Goal: Task Accomplishment & Management: Complete application form

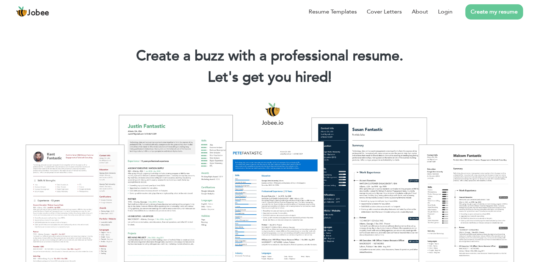
click at [496, 15] on link "Create my resume" at bounding box center [494, 11] width 58 height 15
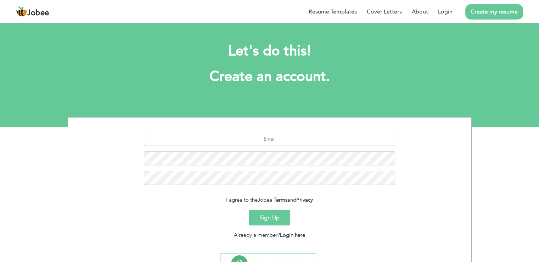
scroll to position [33, 0]
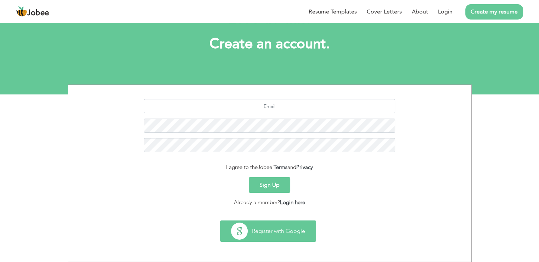
click at [284, 227] on button "Register with Google" at bounding box center [267, 230] width 95 height 21
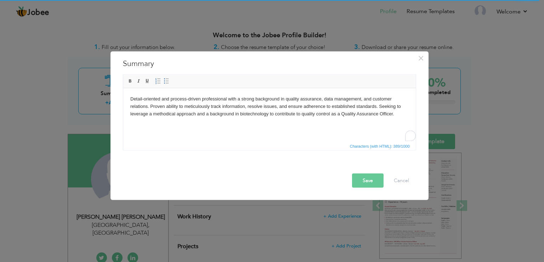
click at [194, 103] on body "Detail-oriented and process-driven professional with a strong background in qua…" at bounding box center [269, 106] width 279 height 22
click at [367, 178] on button "Save" at bounding box center [368, 180] width 32 height 14
click at [339, 99] on body "A meticulous and detail-oriented Biotechnology graduate with a strong academic …" at bounding box center [269, 109] width 279 height 29
click at [338, 98] on body "A meticulous and detail-oriented Biotechnology graduate with a strong academic …" at bounding box center [269, 109] width 279 height 29
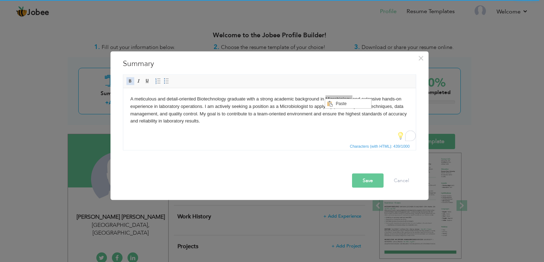
click at [128, 78] on span at bounding box center [131, 81] width 6 height 6
click at [204, 98] on body "A meticulous and detail-oriented Biotechnology graduate with a strong academic …" at bounding box center [269, 109] width 279 height 29
click at [202, 100] on body "A meticulous and detail-oriented Biotechnology graduate with a strong academic …" at bounding box center [269, 109] width 279 height 29
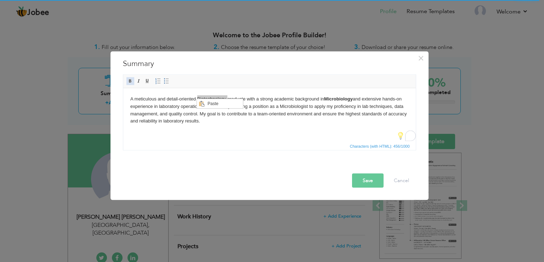
click at [128, 80] on span at bounding box center [131, 81] width 6 height 6
click at [241, 131] on html "A meticulous and detail-oriented Biotechnology graduate with a strong academic …" at bounding box center [269, 110] width 293 height 44
click at [293, 108] on body "A meticulous and detail-oriented Biotechnology graduate with a strong academic …" at bounding box center [269, 109] width 279 height 29
click at [292, 107] on body "A meticulous and detail-oriented Biotechnology graduate with a strong academic …" at bounding box center [269, 109] width 279 height 29
click at [272, 152] on div "Detail-oriented and process-driven professional with a strong background in qua…" at bounding box center [270, 114] width 304 height 83
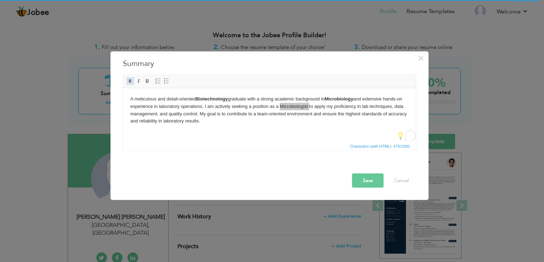
click at [128, 80] on span at bounding box center [131, 81] width 6 height 6
click at [372, 182] on button "Save" at bounding box center [368, 180] width 32 height 14
click at [370, 180] on button "Save" at bounding box center [368, 180] width 32 height 14
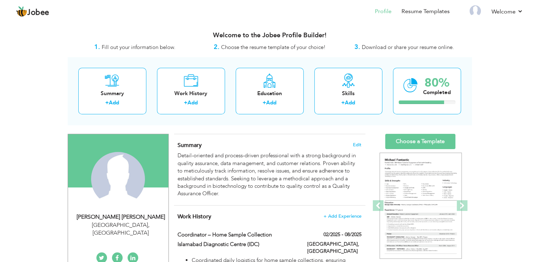
click at [364, 144] on div "Summary Edit Detail-oriented and process-driven professional with a strong back…" at bounding box center [269, 169] width 191 height 71
click at [354, 144] on span "Edit" at bounding box center [357, 144] width 9 height 5
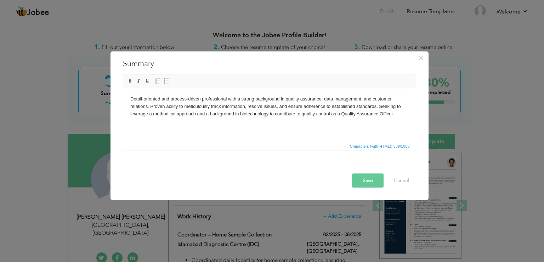
click at [283, 96] on body "Detail-oriented and process-driven professional with a strong background in qua…" at bounding box center [269, 106] width 279 height 22
click at [338, 99] on body "A meticulous and detail-oriented Biotechnology graduate with a strong academic …" at bounding box center [269, 109] width 279 height 29
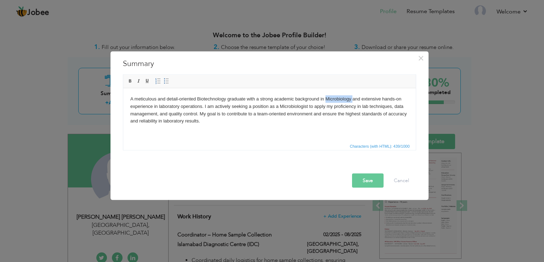
click at [338, 99] on body "A meticulous and detail-oriented Biotechnology graduate with a strong academic …" at bounding box center [269, 109] width 279 height 29
click at [130, 84] on link "Bold" at bounding box center [130, 81] width 8 height 8
click at [202, 102] on body "A meticulous and detail-oriented Biotechnology graduate with a strong academic …" at bounding box center [269, 109] width 279 height 29
click at [129, 81] on span at bounding box center [131, 81] width 6 height 6
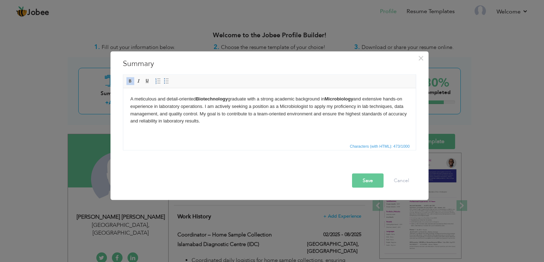
click at [296, 110] on body "A meticulous and detail-oriented Biotechnology graduate with a strong academic …" at bounding box center [269, 109] width 279 height 29
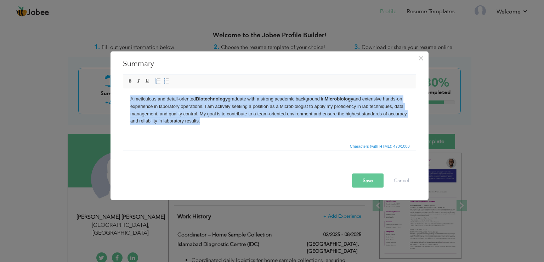
click at [296, 110] on body "A meticulous and detail-oriented Biotechnology graduate with a strong academic …" at bounding box center [269, 109] width 279 height 29
click at [293, 107] on body "A meticulous and detail-oriented Biotechnology graduate with a strong academic …" at bounding box center [269, 109] width 279 height 29
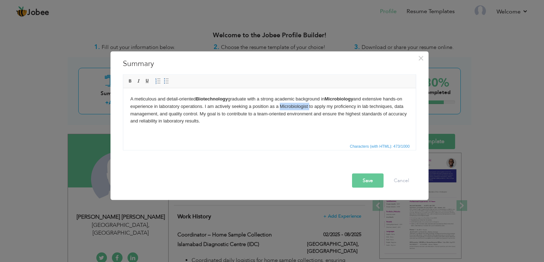
click at [293, 107] on body "A meticulous and detail-oriented Biotechnology graduate with a strong academic …" at bounding box center [269, 109] width 279 height 29
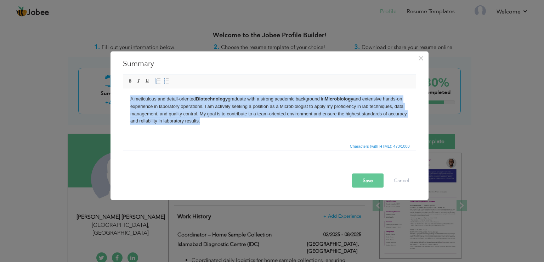
click at [293, 107] on body "A meticulous and detail-oriented Biotechnology graduate with a strong academic …" at bounding box center [269, 109] width 279 height 29
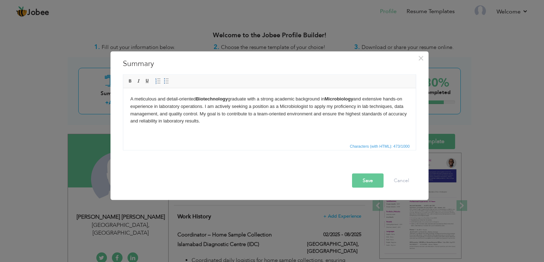
click at [293, 107] on body "A meticulous and detail-oriented Biotechnology graduate with a strong academic …" at bounding box center [269, 109] width 279 height 29
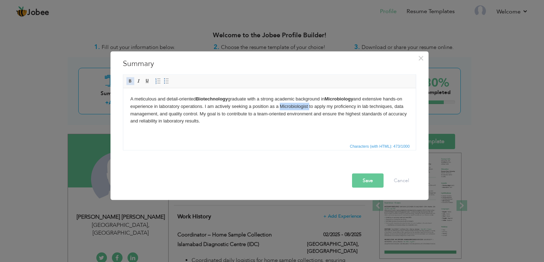
click at [129, 83] on span at bounding box center [131, 81] width 6 height 6
click at [360, 179] on button "Save" at bounding box center [368, 180] width 32 height 14
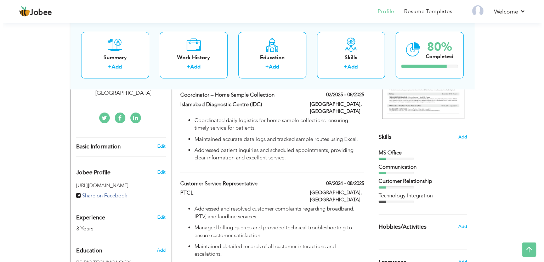
scroll to position [113, 0]
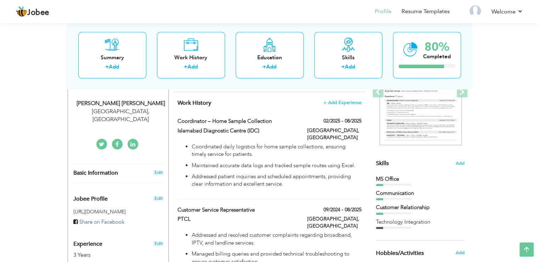
type input "Coordinator – Home Sample Collection"
type input "Islamabad Diagnostic Centre (IDC)"
type input "02/2025"
type input "08/2025"
type input "[GEOGRAPHIC_DATA]"
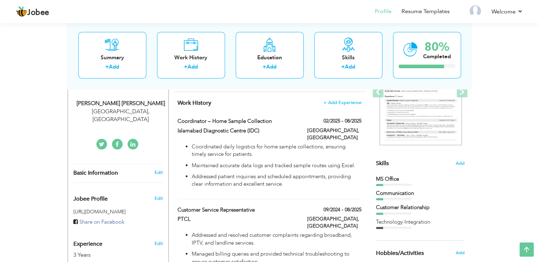
type input "[GEOGRAPHIC_DATA]"
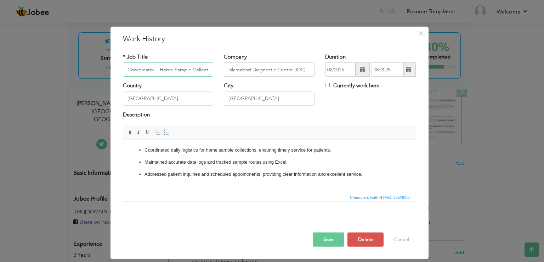
scroll to position [0, 5]
click at [423, 37] on span "×" at bounding box center [421, 33] width 6 height 13
click at [421, 36] on span "×" at bounding box center [421, 33] width 6 height 13
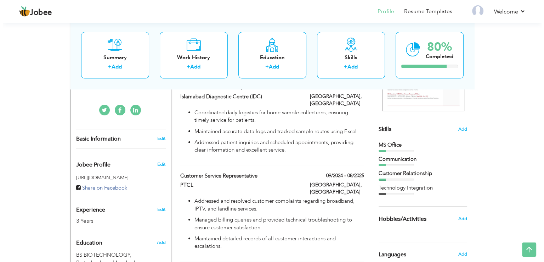
scroll to position [149, 0]
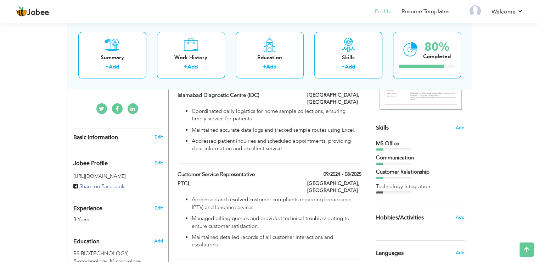
drag, startPoint x: 328, startPoint y: 123, endPoint x: 315, endPoint y: 173, distance: 51.2
click at [315, 173] on div "Work History + Add Experience Coordinator – Home Sample Collection 02/2025 - 08…" at bounding box center [269, 203] width 191 height 295
drag, startPoint x: 333, startPoint y: 122, endPoint x: 337, endPoint y: 146, distance: 24.8
click at [337, 146] on div "Coordinated daily logistics for home sample collections, ensuring timely servic…" at bounding box center [269, 131] width 194 height 49
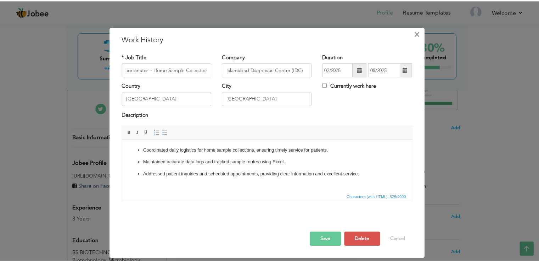
scroll to position [0, 0]
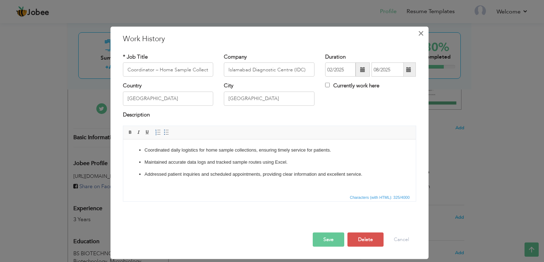
click at [420, 39] on span "×" at bounding box center [421, 33] width 6 height 13
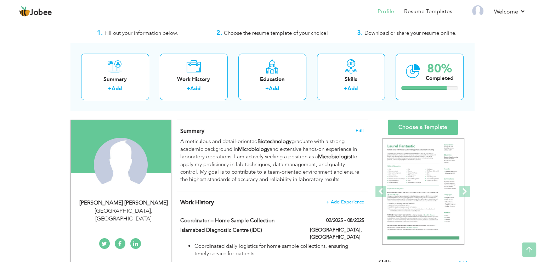
scroll to position [13, 0]
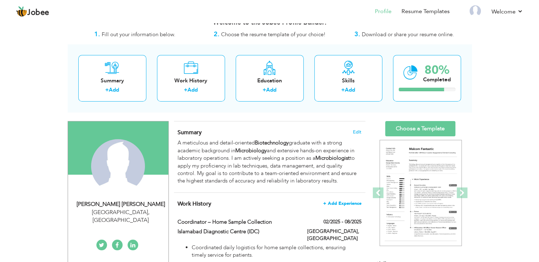
click at [328, 203] on span "+ Add Experience" at bounding box center [342, 203] width 38 height 5
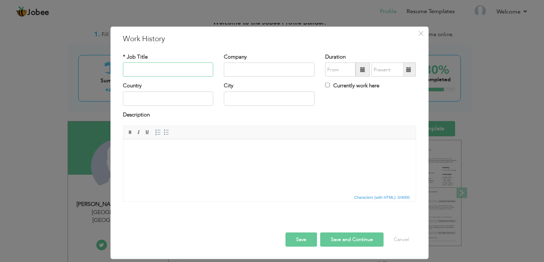
paste input "Research Associate"
type input "Research Associate"
click at [262, 70] on input "text" at bounding box center [269, 69] width 91 height 14
paste input "[GEOGRAPHIC_DATA], [GEOGRAPHIC_DATA]"
type input "[GEOGRAPHIC_DATA], [GEOGRAPHIC_DATA]"
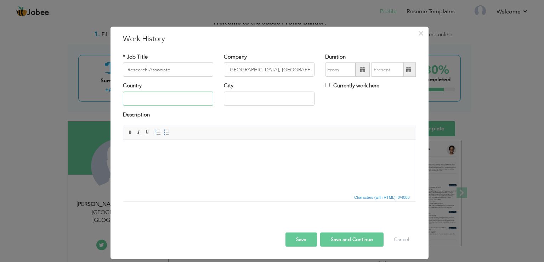
click at [179, 96] on input "text" at bounding box center [168, 98] width 91 height 14
type input "[GEOGRAPHIC_DATA]"
click at [340, 72] on input "text" at bounding box center [340, 69] width 30 height 14
click at [345, 72] on input "08/2025" at bounding box center [340, 69] width 30 height 14
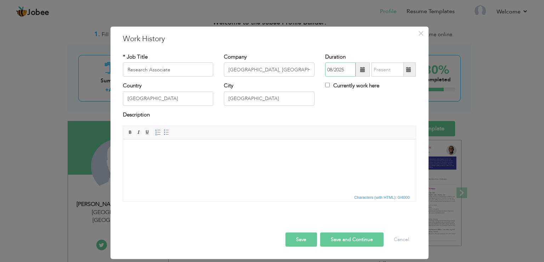
click at [342, 69] on input "08/2025" at bounding box center [340, 69] width 30 height 14
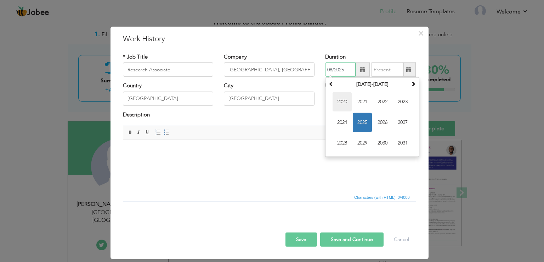
click at [342, 101] on span "2020" at bounding box center [342, 101] width 19 height 19
click at [407, 124] on span "Aug" at bounding box center [402, 122] width 19 height 19
type input "08/2020"
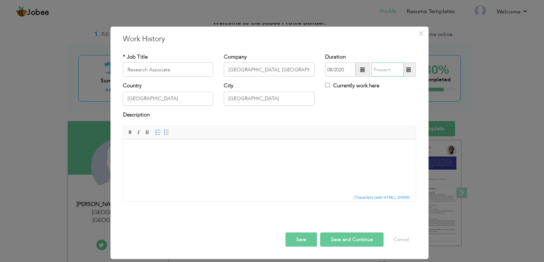
click at [384, 72] on input "text" at bounding box center [388, 69] width 32 height 14
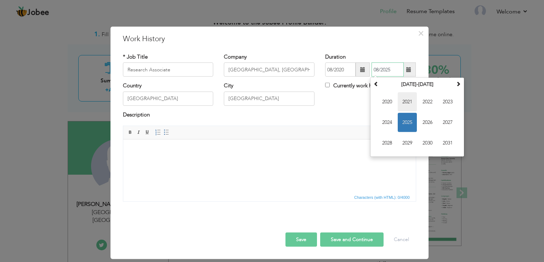
click at [406, 102] on span "2021" at bounding box center [407, 101] width 19 height 19
click at [449, 125] on span "Aug" at bounding box center [447, 122] width 19 height 19
type input "08/2021"
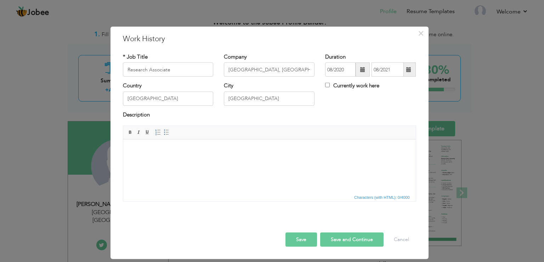
click at [207, 158] on html at bounding box center [269, 150] width 293 height 22
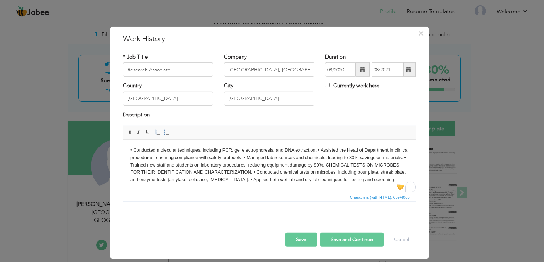
click at [320, 149] on body "• Conducted molecular techniques, including PCR, gel electrophoresis, and DNA e…" at bounding box center [269, 164] width 279 height 37
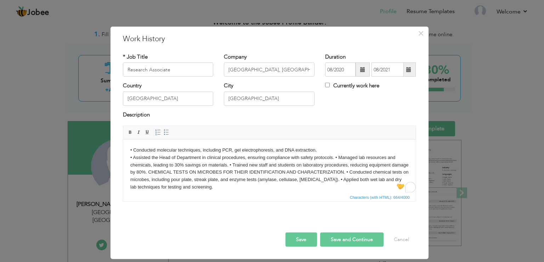
click at [334, 157] on body "• Conducted molecular techniques, including PCR, gel electrophoresis, and DNA e…" at bounding box center [269, 168] width 279 height 44
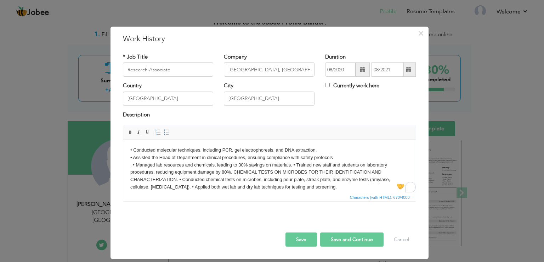
click at [293, 164] on body "• Conducted molecular techniques, including PCR, gel electrophoresis, and DNA e…" at bounding box center [269, 168] width 279 height 44
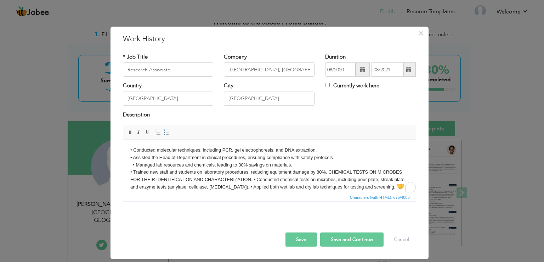
click at [327, 171] on body "• Conducted molecular techniques, including PCR, gel electrophoresis, and DNA e…" at bounding box center [269, 168] width 279 height 44
click at [328, 176] on body "• Conducted molecular techniques, including PCR, gel electrophoresis, and DNA e…" at bounding box center [269, 172] width 279 height 52
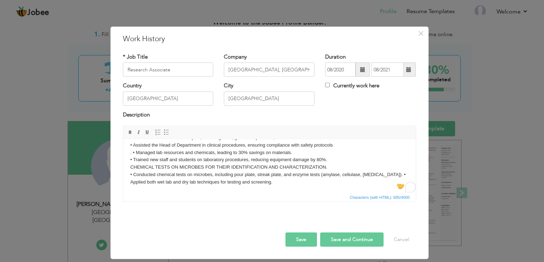
scroll to position [12, 0]
click at [381, 168] on body "• Conducted molecular techniques, including PCR, gel electrophoresis, and DNA e…" at bounding box center [269, 160] width 279 height 52
click at [379, 175] on body "• Conducted molecular techniques, including PCR, gel electrophoresis, and DNA e…" at bounding box center [269, 160] width 279 height 52
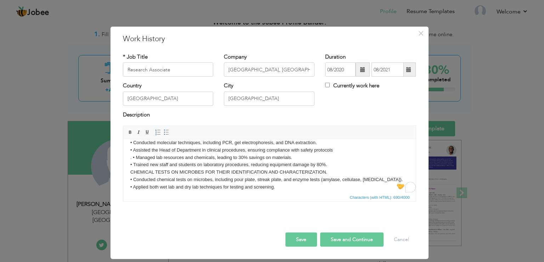
scroll to position [8, 0]
click at [132, 158] on body "• Conducted molecular techniques, including PCR, gel electrophoresis, and DNA e…" at bounding box center [269, 164] width 279 height 52
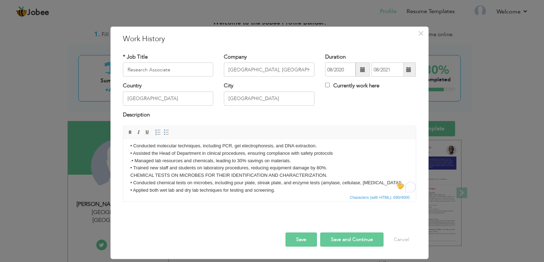
scroll to position [0, 0]
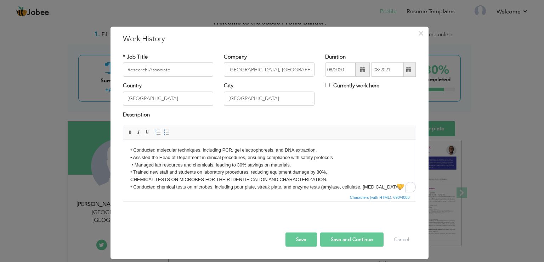
click at [323, 152] on body "• Conducted molecular techniques, including PCR, gel electrophoresis, and DNA e…" at bounding box center [269, 172] width 279 height 52
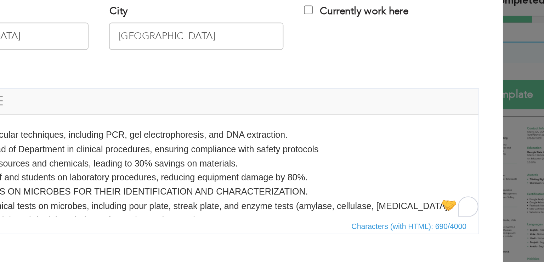
scroll to position [13, 0]
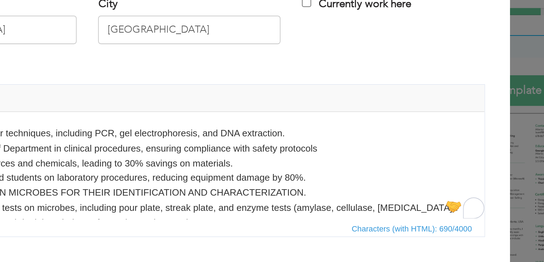
click at [107, 131] on body "• Conducted molecular techniques, including PCR, gel electrophoresis, and DNA e…" at bounding box center [42, 145] width 279 height 52
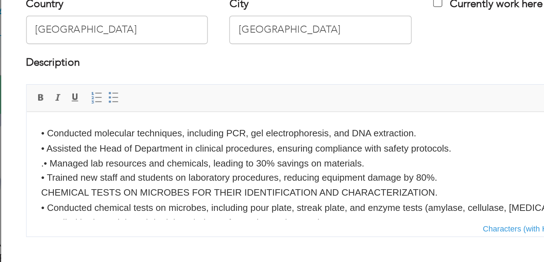
click at [33, 139] on body "• Conducted molecular techniques, including PCR, gel electrophoresis, and DNA e…" at bounding box center [172, 145] width 279 height 52
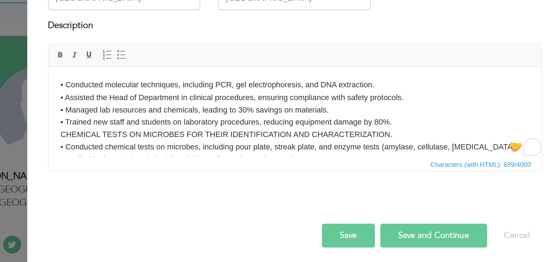
click at [301, 116] on body "• Conducted molecular techniques, including PCR, gel electrophoresis, and DNA e…" at bounding box center [194, 100] width 279 height 52
click at [182, 103] on body "• Conducted molecular techniques, including PCR, gel electrophoresis, and DNA e…" at bounding box center [194, 100] width 279 height 52
click at [171, 107] on body "• Conducted molecular techniques, including PCR, gel electrophoresis, and DNA e…" at bounding box center [194, 100] width 279 height 52
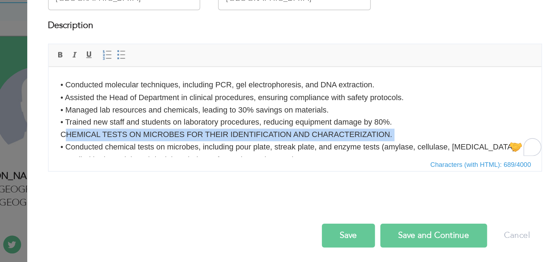
click at [171, 107] on body "• Conducted molecular techniques, including PCR, gel electrophoresis, and DNA e…" at bounding box center [194, 100] width 279 height 52
click at [128, 131] on span at bounding box center [131, 132] width 6 height 6
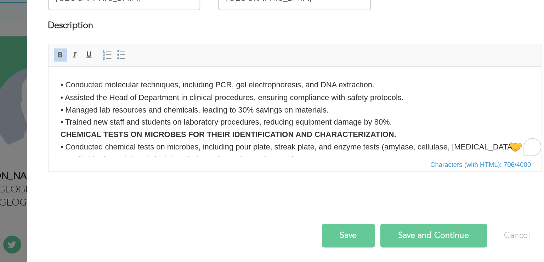
click at [257, 99] on body "• Conducted molecular techniques, including PCR, gel electrophoresis, and DNA e…" at bounding box center [194, 100] width 279 height 52
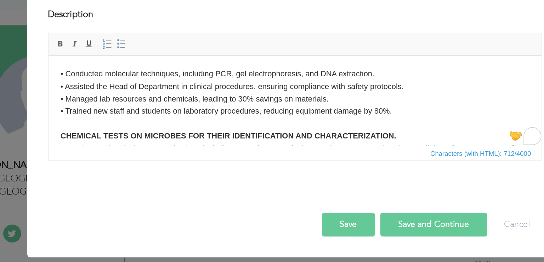
click at [302, 236] on button "Save" at bounding box center [302, 239] width 32 height 14
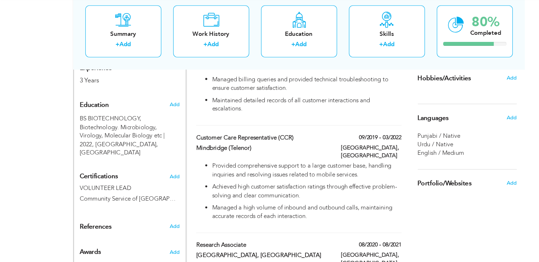
scroll to position [269, 0]
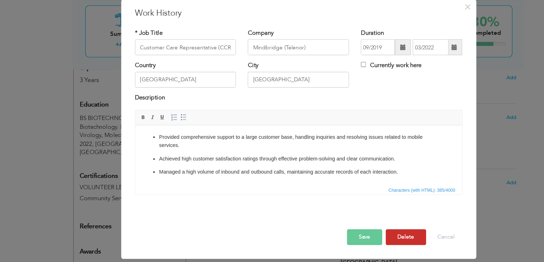
click at [366, 242] on button "Delete" at bounding box center [366, 239] width 36 height 14
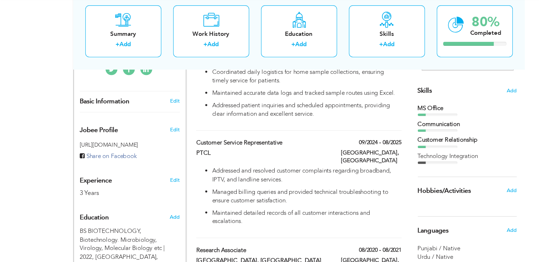
scroll to position [169, 0]
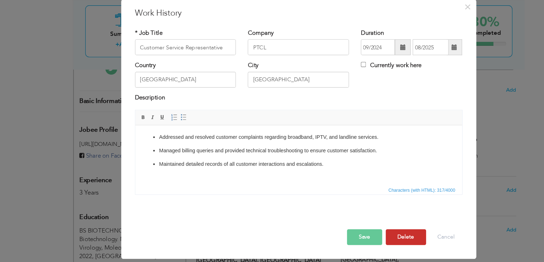
click at [0, 0] on span "button" at bounding box center [0, 0] width 0 height 0
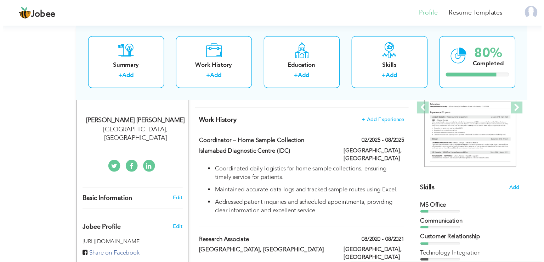
scroll to position [96, 0]
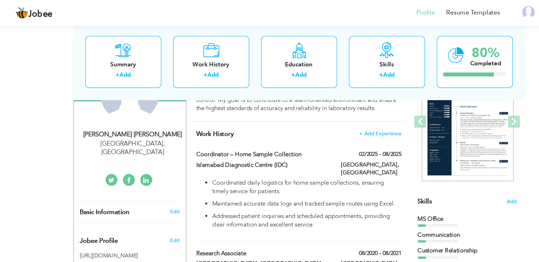
click at [294, 111] on div "Work History + Add Experience Coordinator – Home Sample Collection 02/2025 - 08…" at bounding box center [269, 230] width 191 height 242
drag, startPoint x: 294, startPoint y: 111, endPoint x: 296, endPoint y: 130, distance: 18.9
click at [296, 130] on div "Work History + Add Experience Coordinator – Home Sample Collection 02/2025 - 08…" at bounding box center [269, 230] width 191 height 242
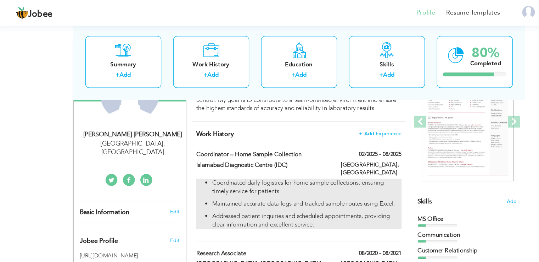
click at [266, 160] on p "Coordinated daily logistics for home sample collections, ensuring timely servic…" at bounding box center [276, 167] width 169 height 15
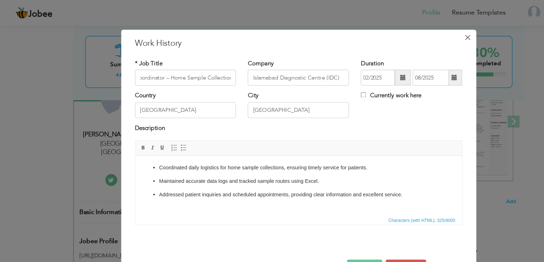
scroll to position [0, 0]
click at [418, 34] on button "×" at bounding box center [421, 33] width 11 height 11
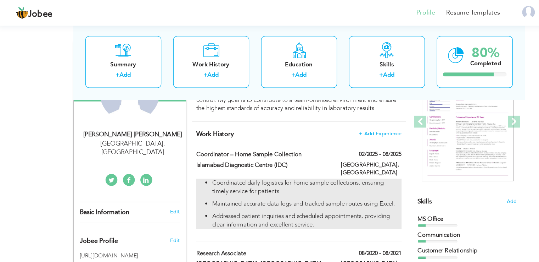
drag, startPoint x: 182, startPoint y: 165, endPoint x: 186, endPoint y: 156, distance: 10.3
click at [186, 160] on ul "Coordinated daily logistics for home sample collections, ensuring timely servic…" at bounding box center [270, 182] width 184 height 45
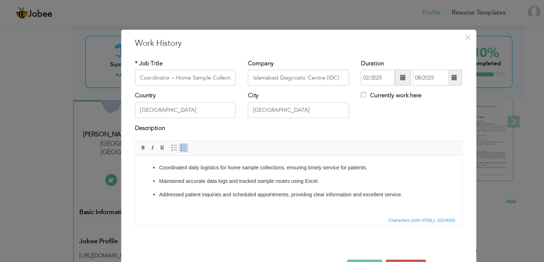
click at [198, 172] on ul "Coordinated daily logistics for home sample collections, ensuring timely servic…" at bounding box center [281, 177] width 279 height 31
click at [421, 37] on span "×" at bounding box center [421, 33] width 6 height 13
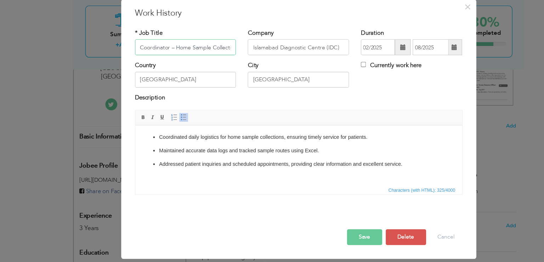
scroll to position [0, 5]
click at [418, 37] on span "×" at bounding box center [421, 33] width 6 height 13
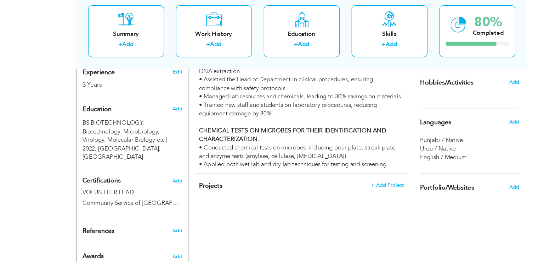
scroll to position [268, 0]
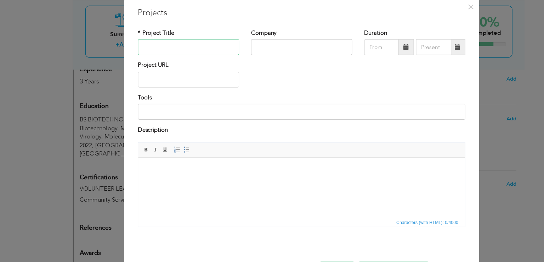
paste input "Molecular dynamics simulation and QSAR-based virtual screening to predict anti-…"
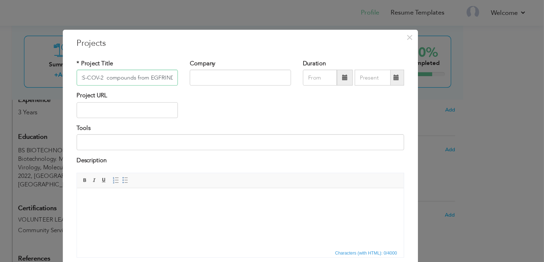
scroll to position [26, 0]
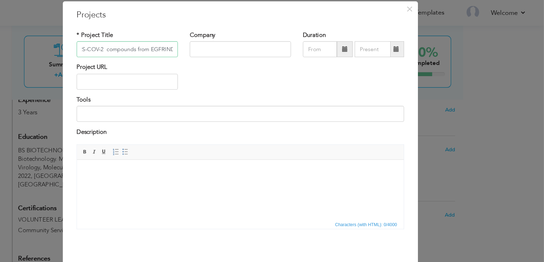
type input "Molecular dynamics simulation and QSAR-based virtual screening to predict anti-…"
click at [231, 135] on span "Editor toolbars Basic Styles Bold Italic Underline Paragraph Insert/Remove Numb…" at bounding box center [272, 135] width 293 height 13
click at [185, 181] on html at bounding box center [223, 170] width 293 height 22
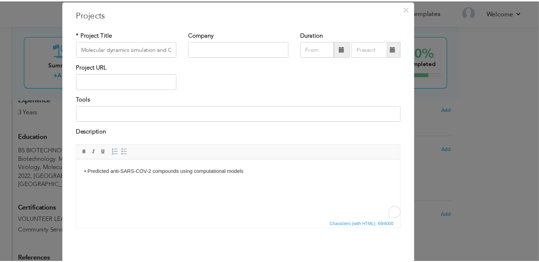
scroll to position [268, 0]
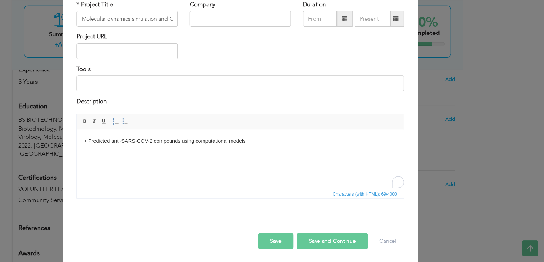
click at [0, 0] on span "button" at bounding box center [0, 0] width 0 height 0
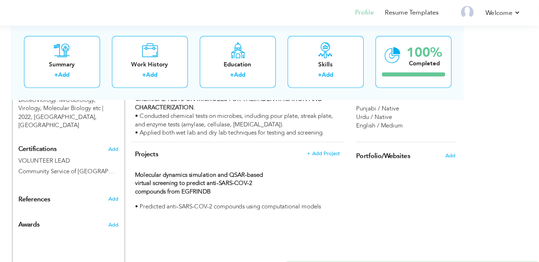
scroll to position [320, 0]
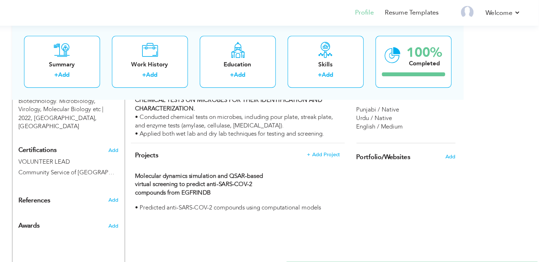
click at [186, 135] on span "Projects" at bounding box center [188, 139] width 21 height 8
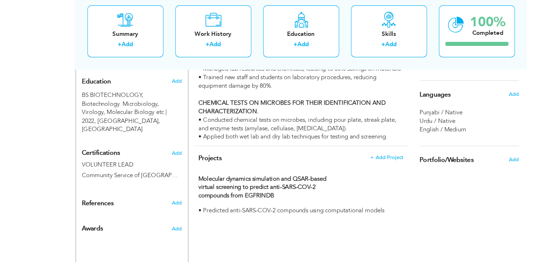
scroll to position [313, 0]
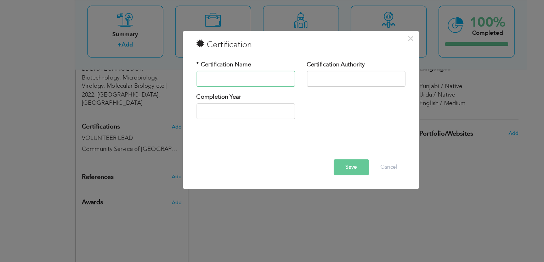
paste input "[MEDICAL_DATA] Course"
type input "[MEDICAL_DATA] Course"
click at [309, 95] on input "text" at bounding box center [319, 98] width 88 height 14
paste input "[PERSON_NAME] Lab, [GEOGRAPHIC_DATA]"
type input "[PERSON_NAME] Lab, [GEOGRAPHIC_DATA]"
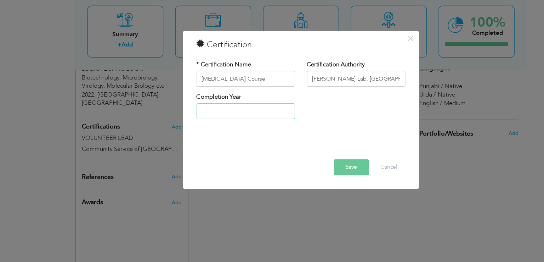
click at [223, 129] on input "text" at bounding box center [220, 126] width 88 height 14
click at [230, 127] on input "2025" at bounding box center [220, 126] width 88 height 14
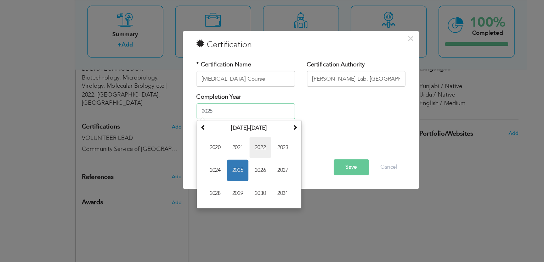
click at [237, 159] on span "2022" at bounding box center [233, 158] width 19 height 19
type input "2022"
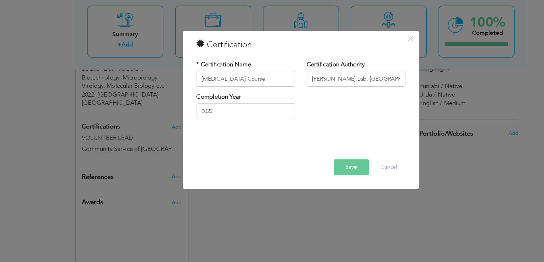
click at [0, 0] on span "button" at bounding box center [0, 0] width 0 height 0
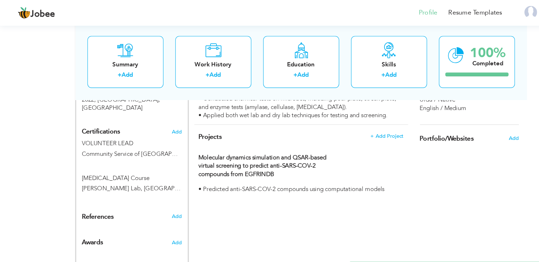
scroll to position [335, 0]
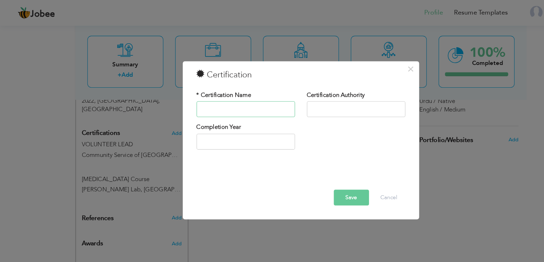
paste input "MS Office (Word, PowerPoint, Excel)"
type input "MS Office (Word, PowerPoint, Excel)"
click at [308, 100] on input "text" at bounding box center [319, 98] width 88 height 14
paste input "TEVETA, [GEOGRAPHIC_DATA]"
type input "TEVETA, [GEOGRAPHIC_DATA]"
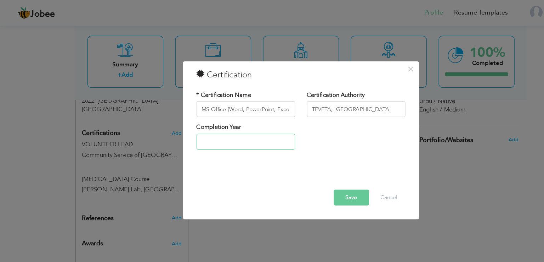
click at [231, 124] on input "text" at bounding box center [220, 126] width 88 height 14
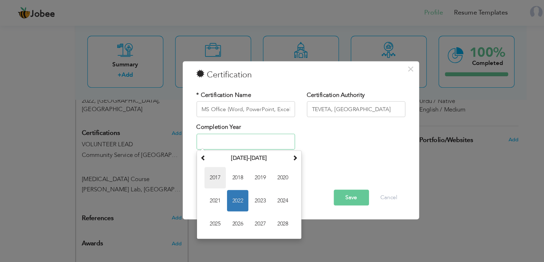
click at [193, 157] on span "2017" at bounding box center [192, 158] width 19 height 19
type input "2017"
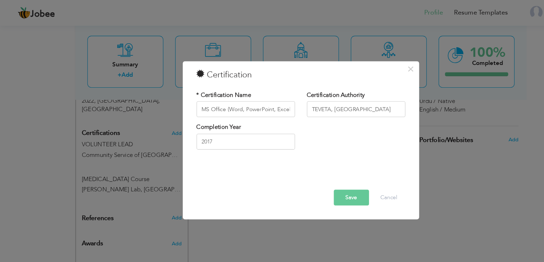
click at [322, 178] on button "Save" at bounding box center [315, 177] width 32 height 14
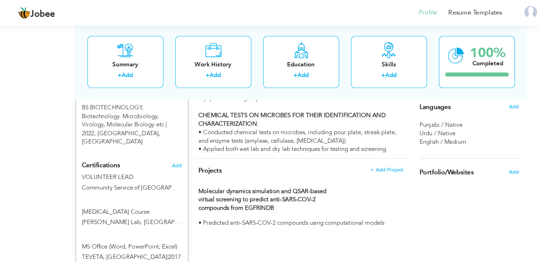
scroll to position [275, 0]
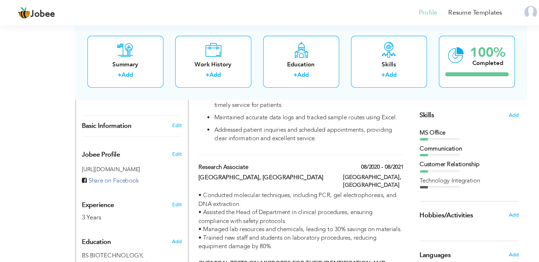
scroll to position [173, 0]
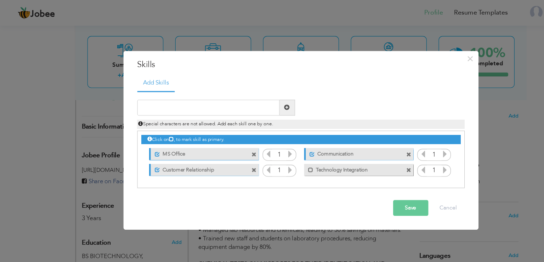
click at [364, 153] on span at bounding box center [366, 152] width 5 height 5
click at [227, 152] on div "Click on , to mark skill as primary." at bounding box center [269, 142] width 293 height 51
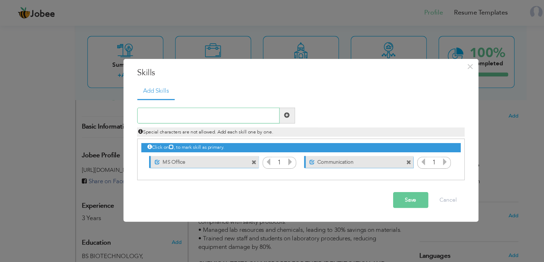
click at [179, 103] on input "text" at bounding box center [187, 103] width 128 height 14
paste input "Gel Electrophoresis|"
type input "Gel Electrophoresis|"
click at [257, 100] on span at bounding box center [258, 103] width 14 height 14
click at [209, 103] on input "text" at bounding box center [187, 103] width 128 height 14
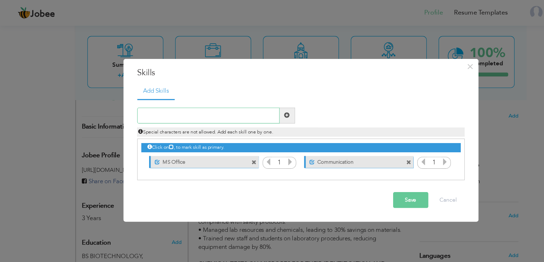
paste input "Gel Electrophoresis|"
type input "Gel Electrophoresis"
click at [259, 110] on div "Special characters are not allowed. Add each skill one by one." at bounding box center [270, 116] width 304 height 12
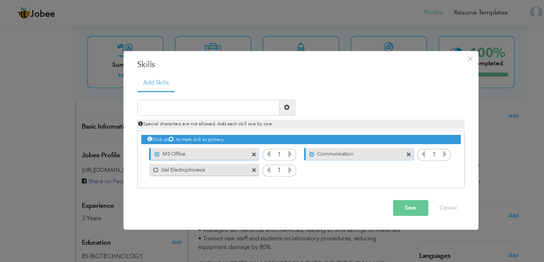
click at [265, 137] on div "Unmark as primary skill. Communication" at bounding box center [319, 138] width 108 height 14
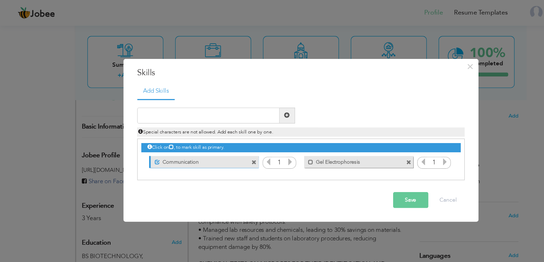
click at [364, 144] on span at bounding box center [366, 145] width 5 height 5
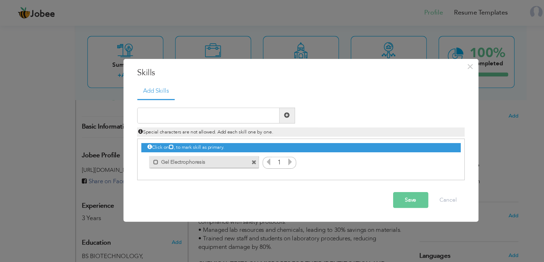
click at [242, 145] on icon at bounding box center [240, 144] width 6 height 6
click at [143, 145] on label "Gel Electrophoresis" at bounding box center [178, 144] width 72 height 9
click at [212, 102] on input "text" at bounding box center [187, 103] width 128 height 14
paste input "DNA Extraction|"
type input "DNA Extraction|"
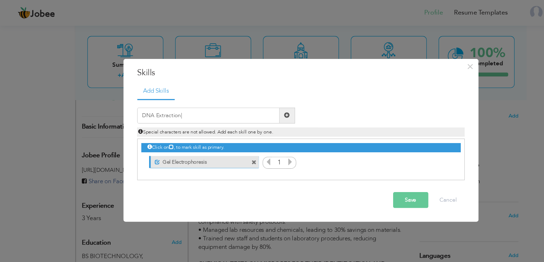
click at [258, 102] on span at bounding box center [257, 103] width 5 height 5
click at [217, 102] on input "text" at bounding box center [187, 103] width 128 height 14
paste input "DNA Extraction|"
type input "DNA Extraction"
click at [262, 106] on span at bounding box center [258, 103] width 14 height 14
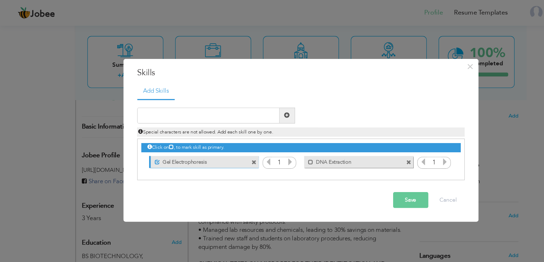
click at [380, 145] on icon at bounding box center [379, 144] width 6 height 6
click at [398, 146] on icon at bounding box center [398, 144] width 6 height 6
click at [382, 145] on icon at bounding box center [379, 144] width 6 height 6
click at [221, 105] on input "text" at bounding box center [187, 103] width 128 height 14
paste input "Blood Collection"
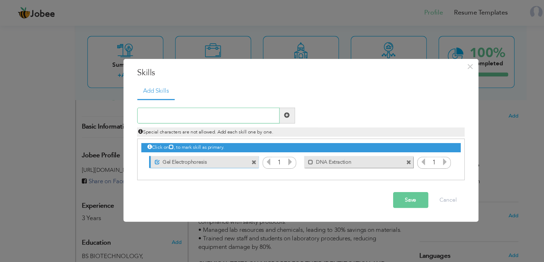
type input "Blood Collection"
click at [256, 110] on div "Special characters are not allowed. Add each skill one by one." at bounding box center [270, 116] width 304 height 12
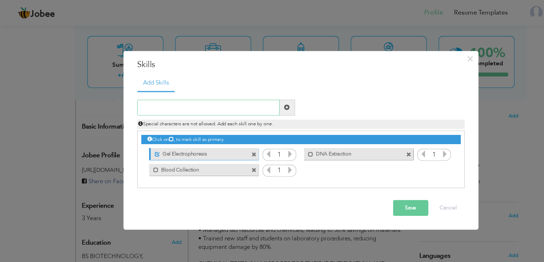
click at [202, 99] on input "text" at bounding box center [187, 96] width 128 height 14
paste input "Bioinformatics Tools"
type input "Bioinformatics Tools"
click at [258, 96] on span at bounding box center [257, 96] width 5 height 5
click at [203, 96] on input "text" at bounding box center [187, 96] width 128 height 14
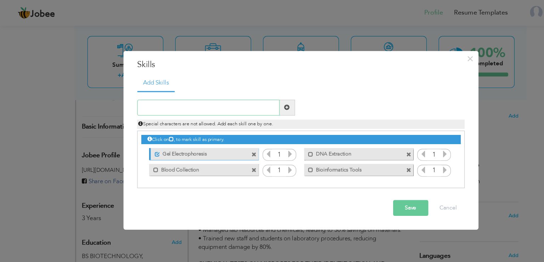
paste input "Microsoft Office (Excel, PowerPoint, Word)"
type input "Microsoft Office (Excel, PowerPoint, Word)"
click at [261, 96] on span at bounding box center [258, 96] width 14 height 14
click at [217, 96] on input "text" at bounding box center [187, 96] width 128 height 14
paste input "Written and Verbal Communication"
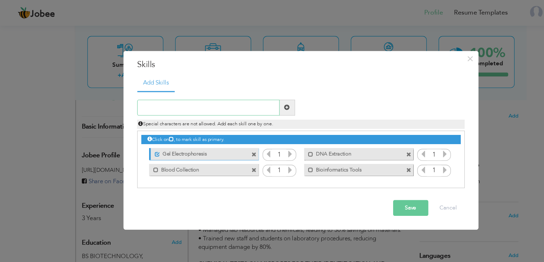
type input "Written and Verbal Communication"
click at [259, 103] on div "Special characters are not allowed. Add each skill one by one." at bounding box center [270, 109] width 304 height 12
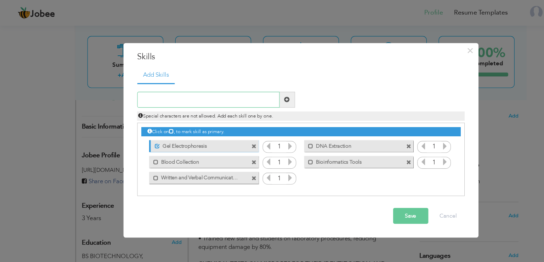
click at [213, 86] on input "text" at bounding box center [187, 89] width 128 height 14
paste input "Phlebotomy"
type input "Phlebotomy"
click at [259, 92] on span at bounding box center [258, 89] width 14 height 14
click at [281, 133] on label "DNA Extraction" at bounding box center [317, 129] width 72 height 9
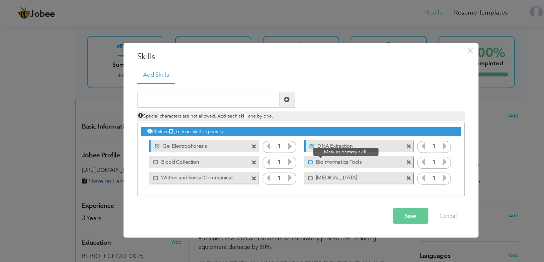
click at [278, 146] on span at bounding box center [278, 145] width 5 height 5
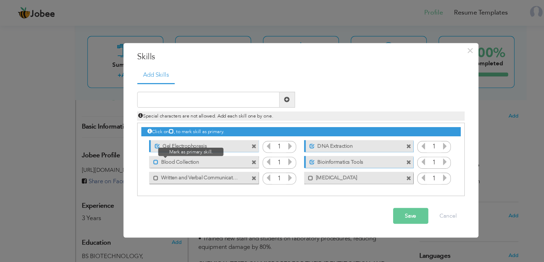
click at [140, 145] on span at bounding box center [139, 145] width 5 height 5
click at [142, 155] on label "Written and Verbal Communication" at bounding box center [178, 158] width 72 height 9
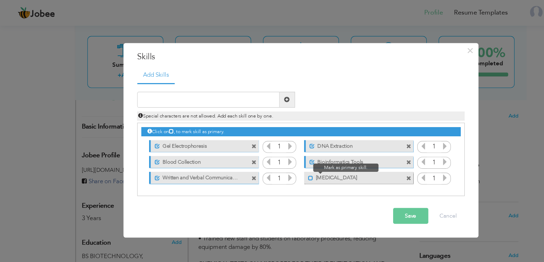
click at [276, 157] on span at bounding box center [278, 159] width 5 height 5
click at [370, 156] on div "Click on , to mark skill as primary. Unmark as primary skill. MS Office 1 Commu…" at bounding box center [269, 138] width 286 height 56
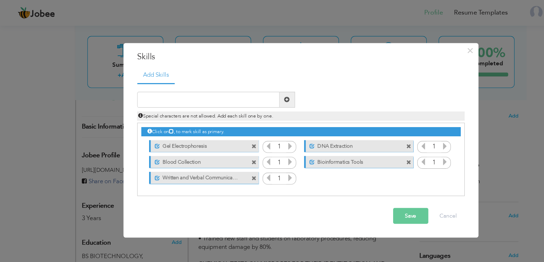
click at [0, 0] on span "button" at bounding box center [0, 0] width 0 height 0
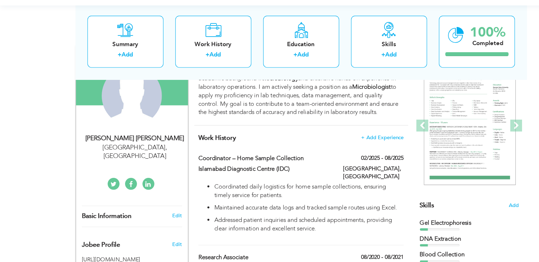
scroll to position [0, 0]
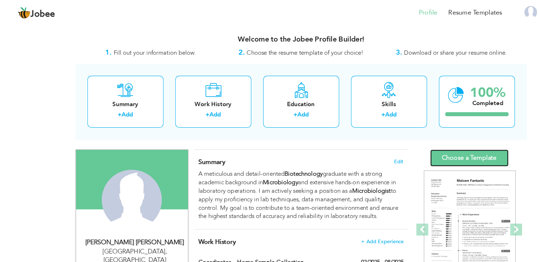
click at [416, 136] on link "Choose a Template" at bounding box center [420, 141] width 70 height 15
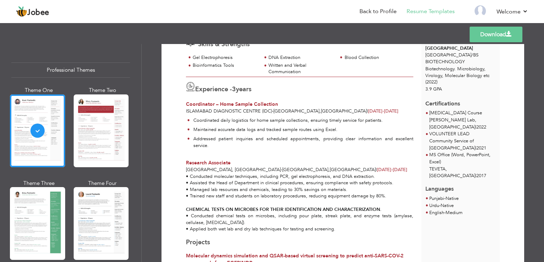
scroll to position [85, 0]
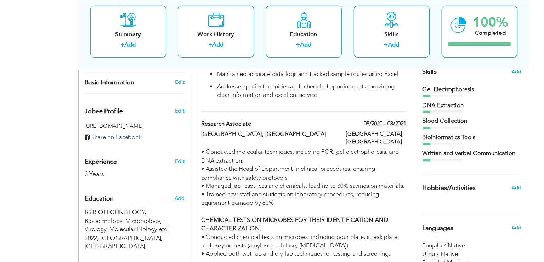
scroll to position [188, 0]
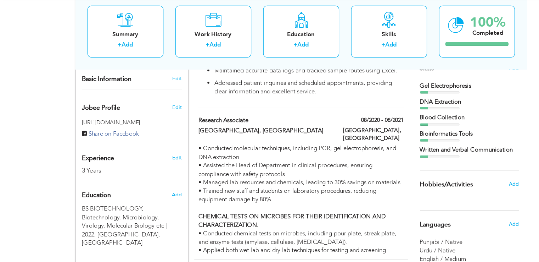
type input "[PERSON_NAME]"
type input "03064317810"
select select "number:166"
type input "[GEOGRAPHIC_DATA]"
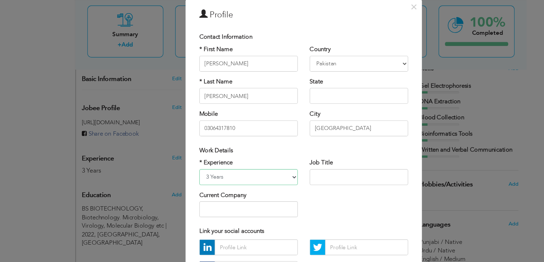
click at [184, 186] on select "Entry Level Less than 1 Year 1 Year 2 Years 3 Years 4 Years 5 Years 6 Years 7 Y…" at bounding box center [223, 185] width 88 height 14
select select "number:3"
click at [179, 178] on select "Entry Level Less than 1 Year 1 Year 2 Years 3 Years 4 Years 5 Years 6 Years 7 Y…" at bounding box center [223, 185] width 88 height 14
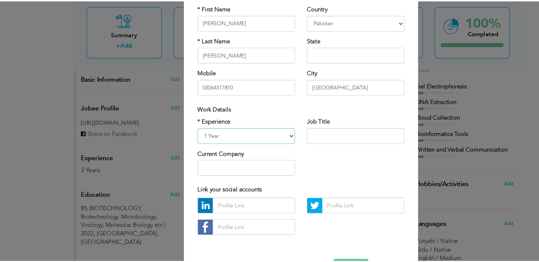
scroll to position [62, 0]
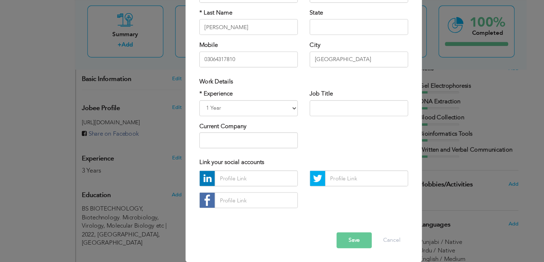
click at [322, 242] on button "Save" at bounding box center [318, 242] width 32 height 14
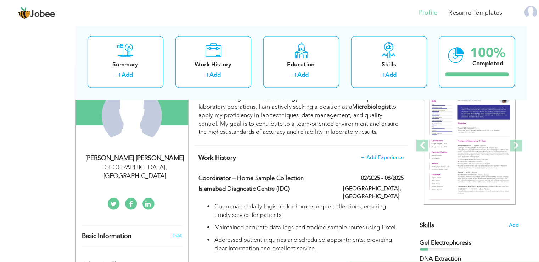
scroll to position [0, 0]
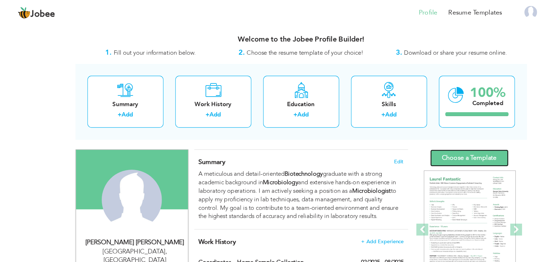
click at [431, 143] on link "Choose a Template" at bounding box center [420, 141] width 70 height 15
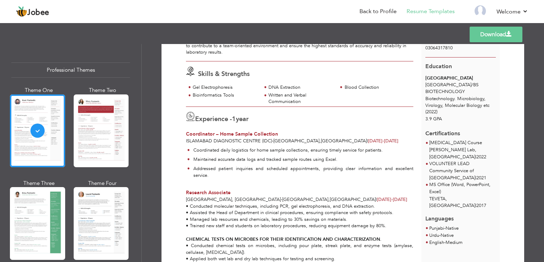
scroll to position [139, 0]
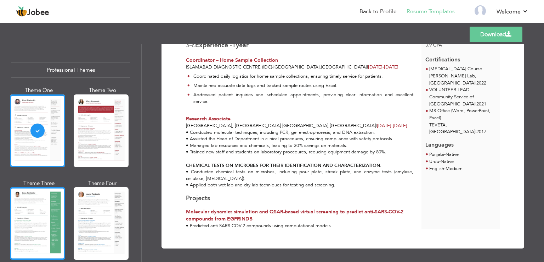
click at [39, 210] on div at bounding box center [37, 223] width 55 height 73
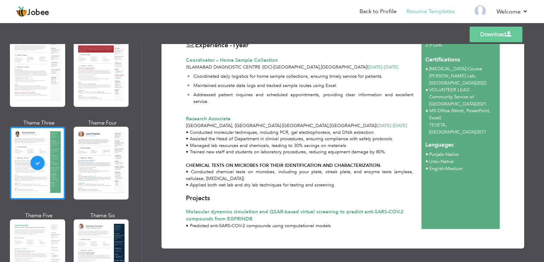
scroll to position [58, 0]
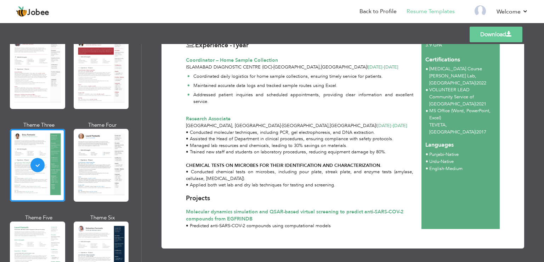
click at [91, 169] on div "Professional Themes Theme One Theme Two Theme Three Theme Four" at bounding box center [272, 153] width 544 height 218
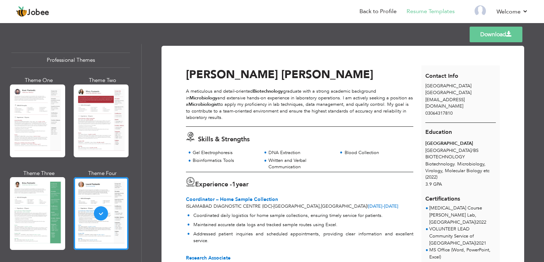
scroll to position [0, 0]
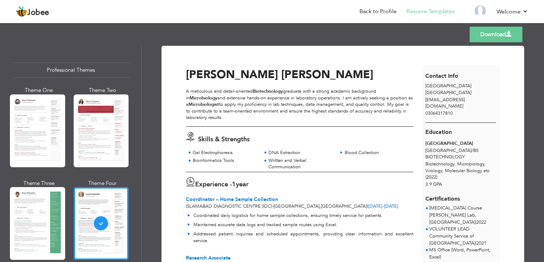
click at [97, 136] on div "Professional Themes Theme One Theme Two Theme Three Theme Four" at bounding box center [272, 153] width 544 height 218
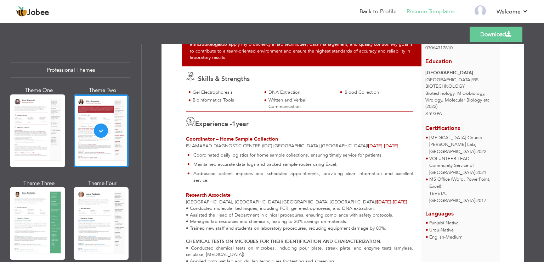
scroll to position [13, 0]
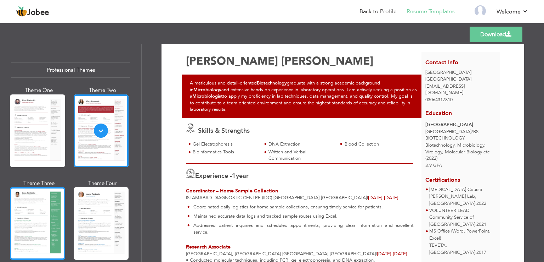
click at [47, 214] on div at bounding box center [37, 223] width 55 height 73
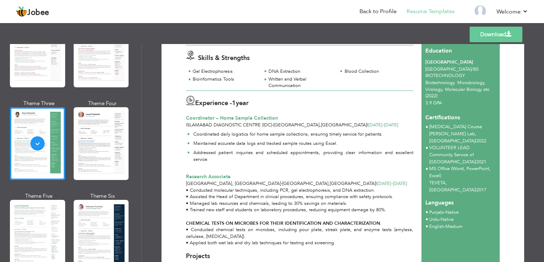
scroll to position [102, 0]
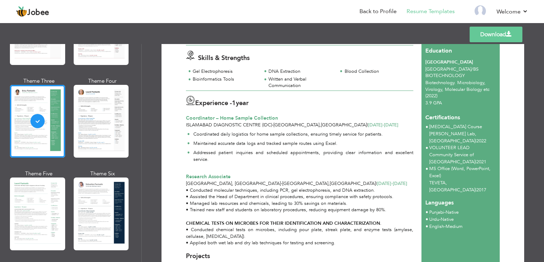
click at [94, 205] on div "Professional Themes Theme One Theme Two Theme Three Theme Four" at bounding box center [272, 153] width 544 height 218
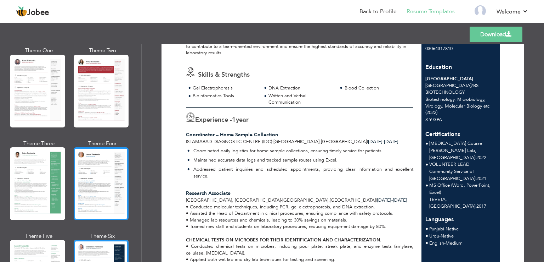
scroll to position [38, 0]
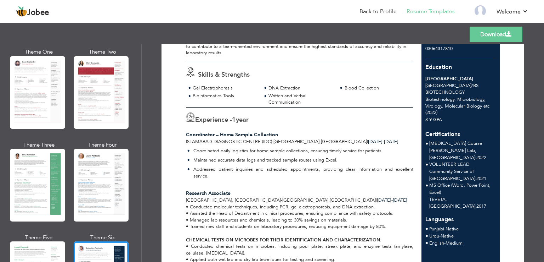
click at [41, 83] on div "Professional Themes Theme One Theme Two Theme Three Theme Four" at bounding box center [272, 153] width 544 height 218
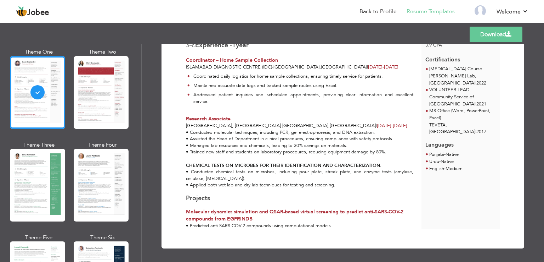
scroll to position [0, 0]
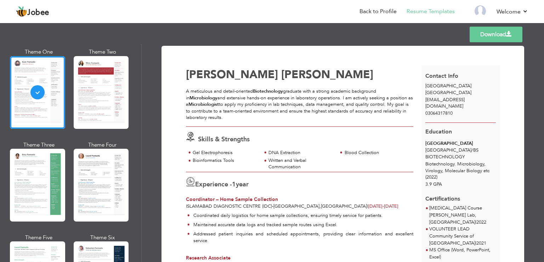
click at [488, 27] on link "Download" at bounding box center [496, 35] width 53 height 16
